Goal: Information Seeking & Learning: Learn about a topic

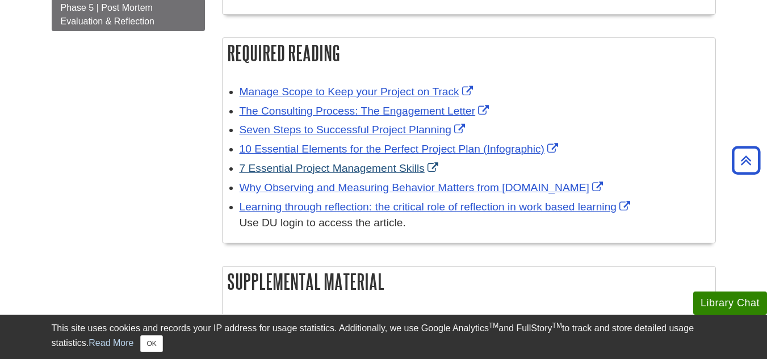
scroll to position [318, 0]
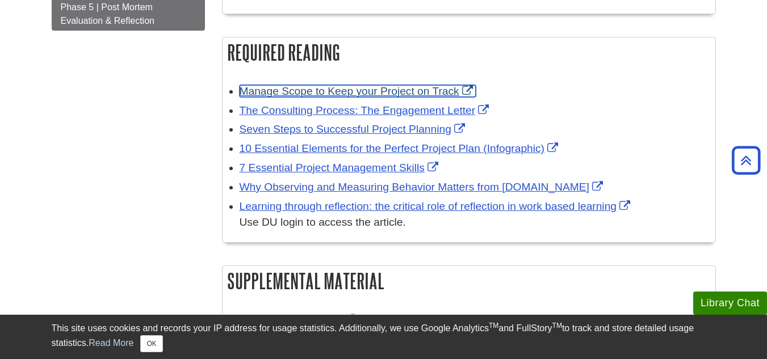
click at [335, 94] on link "Manage Scope to Keep your Project on Track" at bounding box center [358, 91] width 236 height 12
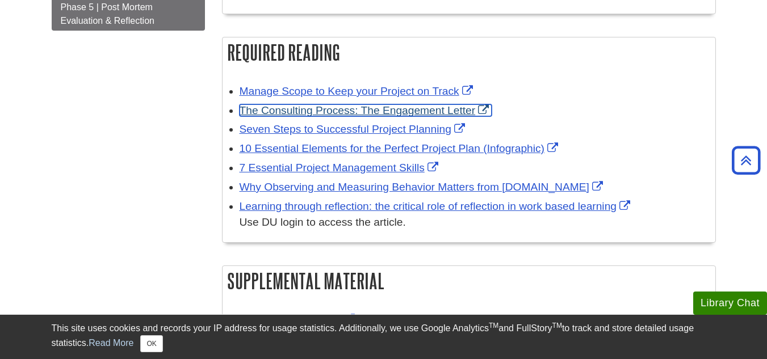
click at [314, 106] on link "The Consulting Process: The Engagement Letter" at bounding box center [366, 110] width 253 height 12
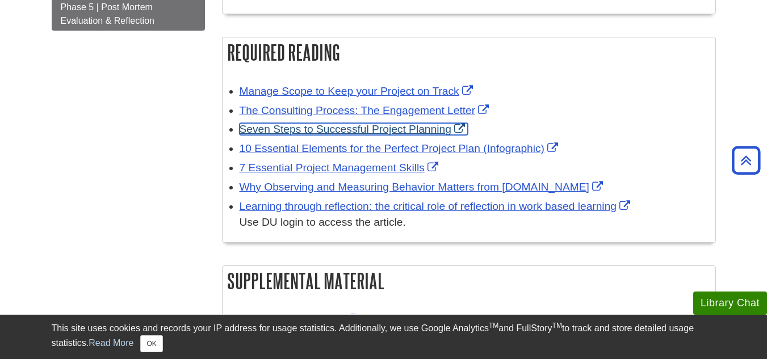
click at [299, 125] on link "Seven Steps to Successful Project Planning" at bounding box center [354, 129] width 228 height 12
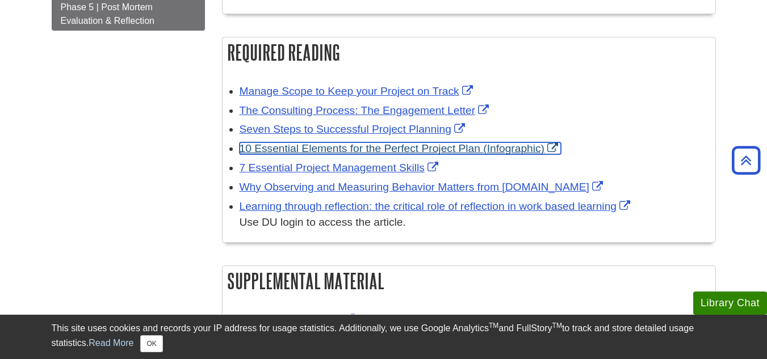
click at [325, 149] on link "10 Essential Elements for the Perfect Project Plan (Infographic)" at bounding box center [401, 148] width 322 height 12
click at [399, 146] on link "10 Essential Elements for the Perfect Project Plan (Infographic)" at bounding box center [401, 148] width 322 height 12
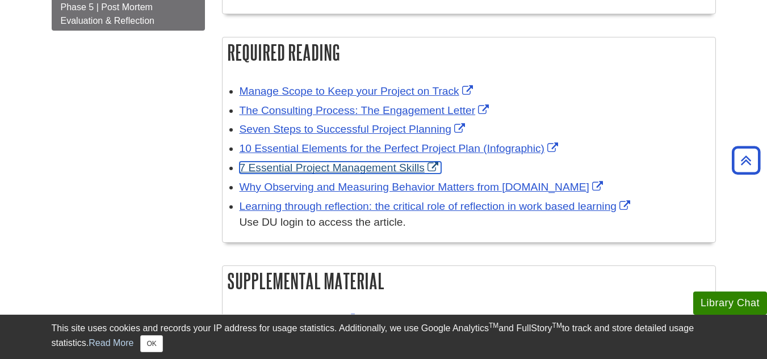
click at [352, 168] on link "7 Essential Project Management Skills" at bounding box center [341, 168] width 202 height 12
click at [436, 167] on link "7 Essential Project Management Skills" at bounding box center [341, 168] width 202 height 12
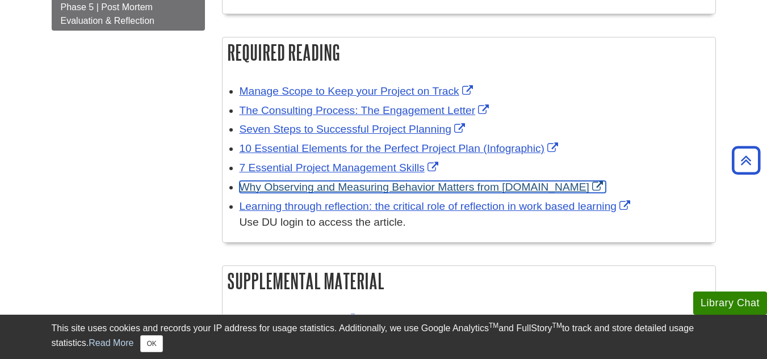
click at [340, 185] on link "Why Observing and Measuring Behavior Matters from [DOMAIN_NAME]" at bounding box center [423, 187] width 366 height 12
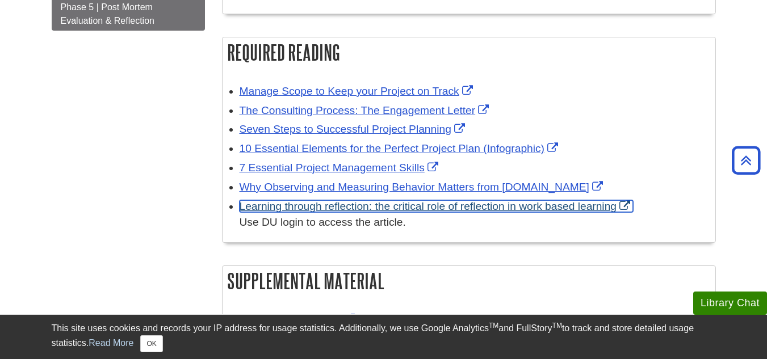
click at [359, 202] on link "Learning through reflection: the critical role of reflection in work based lear…" at bounding box center [436, 206] width 393 height 12
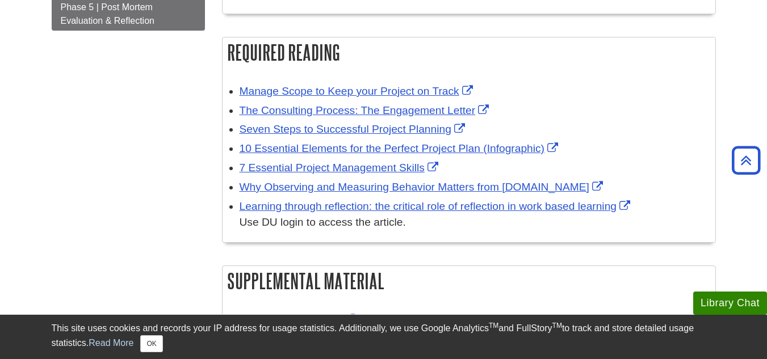
click at [163, 142] on div "Menu Phase 1 | Relationship Building Phase 2 | Initiating & Planning the Projec…" at bounding box center [383, 104] width 681 height 590
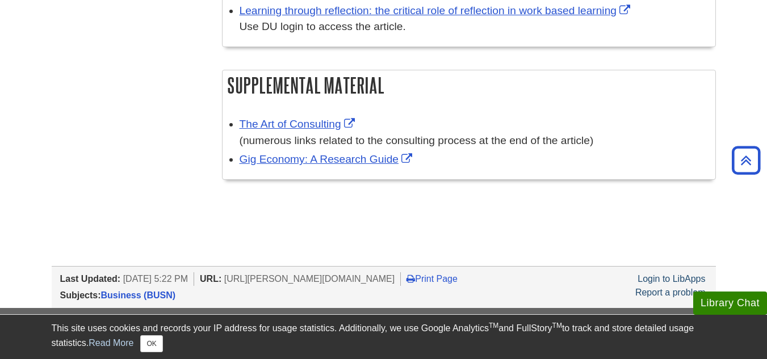
scroll to position [219, 0]
